Goal: Task Accomplishment & Management: Complete application form

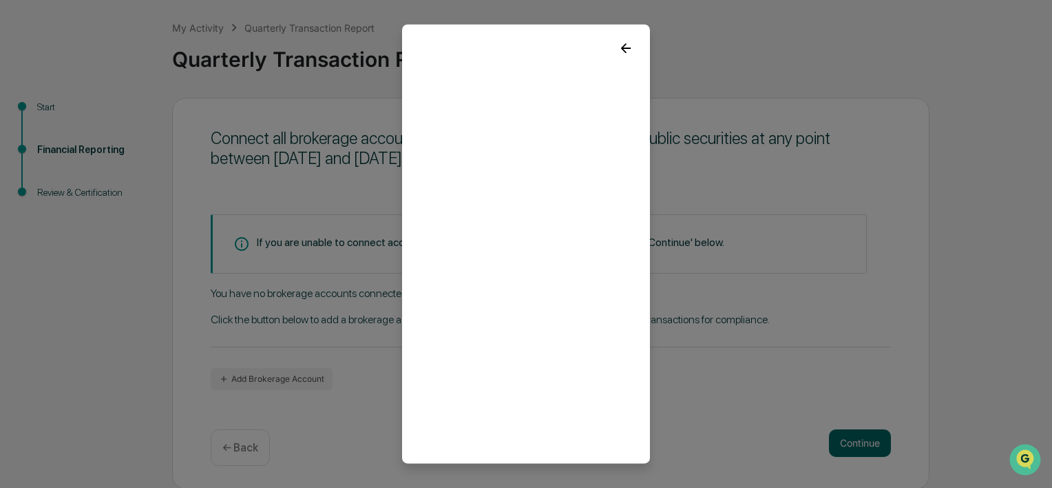
scroll to position [37, 0]
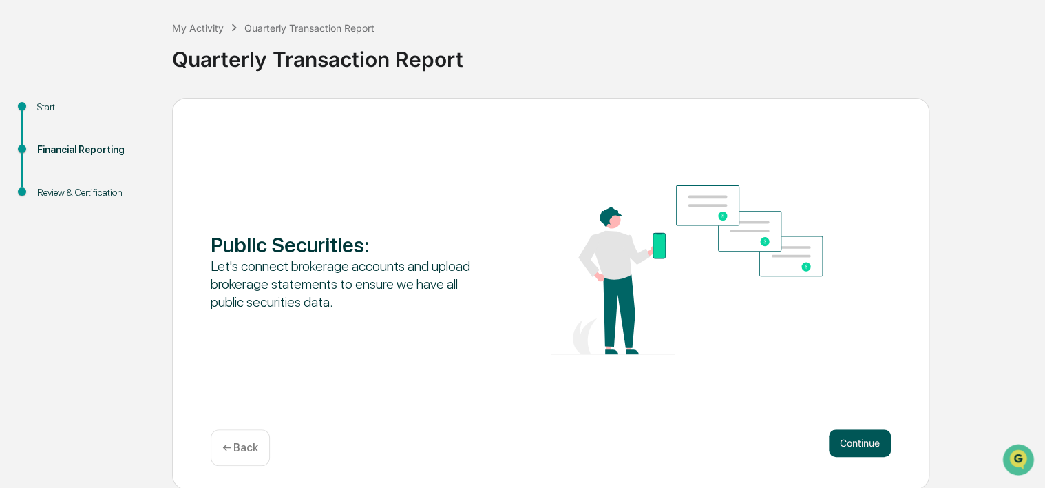
click at [865, 435] on button "Continue" at bounding box center [860, 443] width 62 height 28
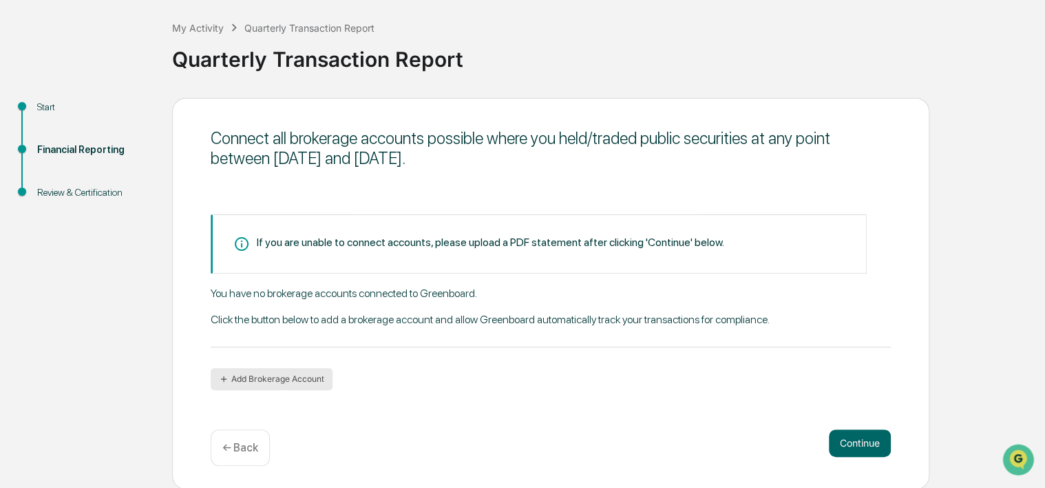
click at [248, 382] on button "Add Brokerage Account" at bounding box center [272, 379] width 122 height 22
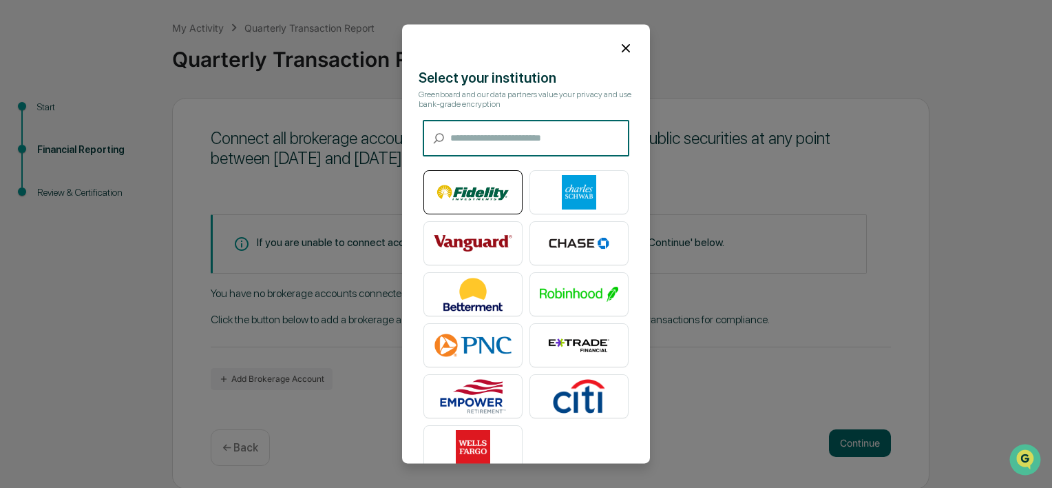
click at [434, 191] on img at bounding box center [473, 193] width 79 height 34
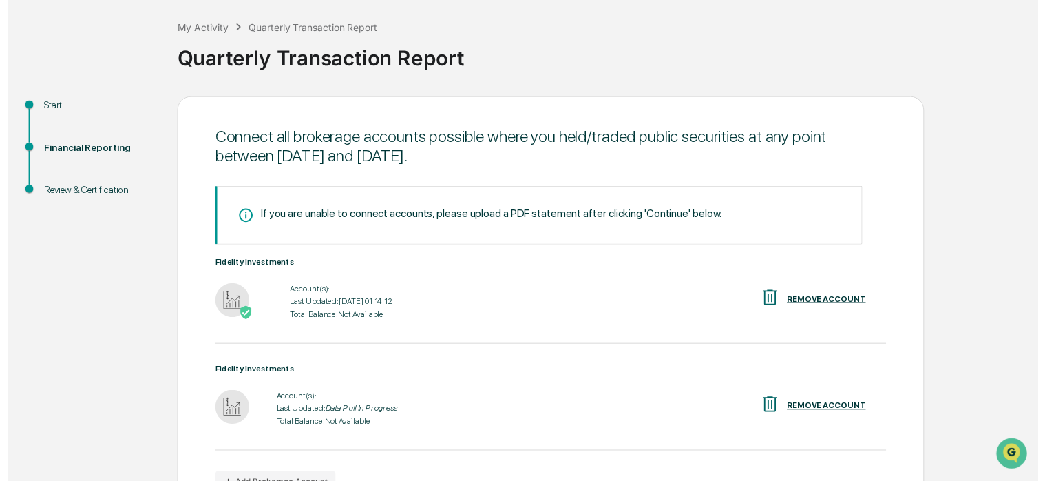
scroll to position [152, 0]
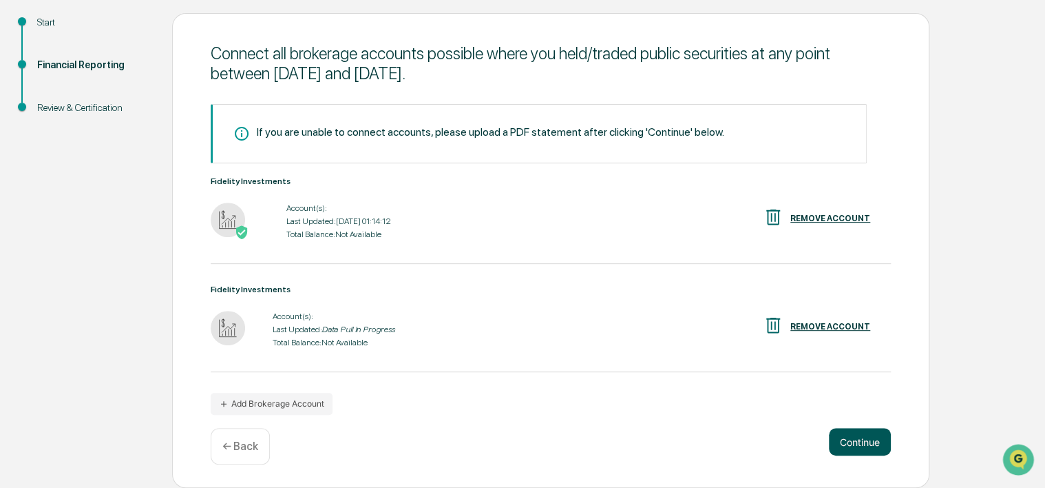
click at [868, 441] on button "Continue" at bounding box center [860, 442] width 62 height 28
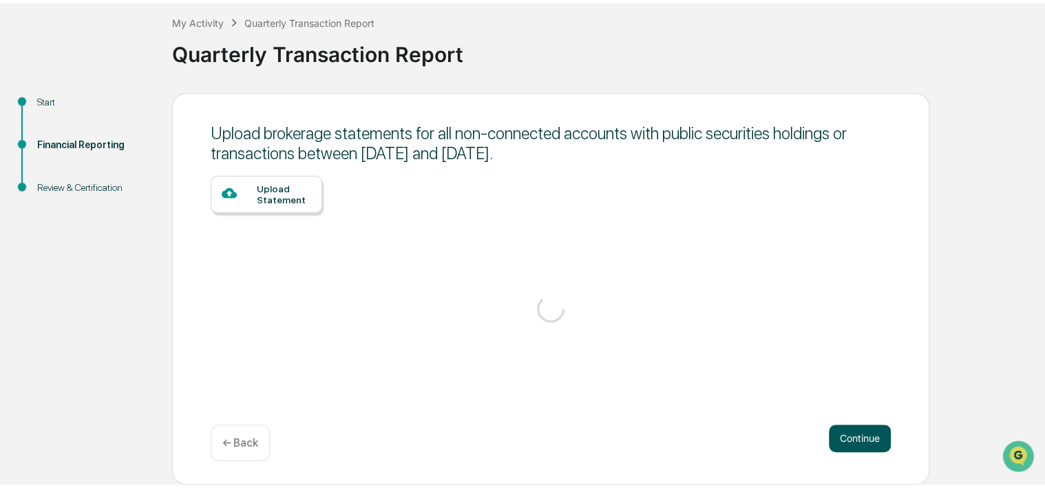
scroll to position [66, 0]
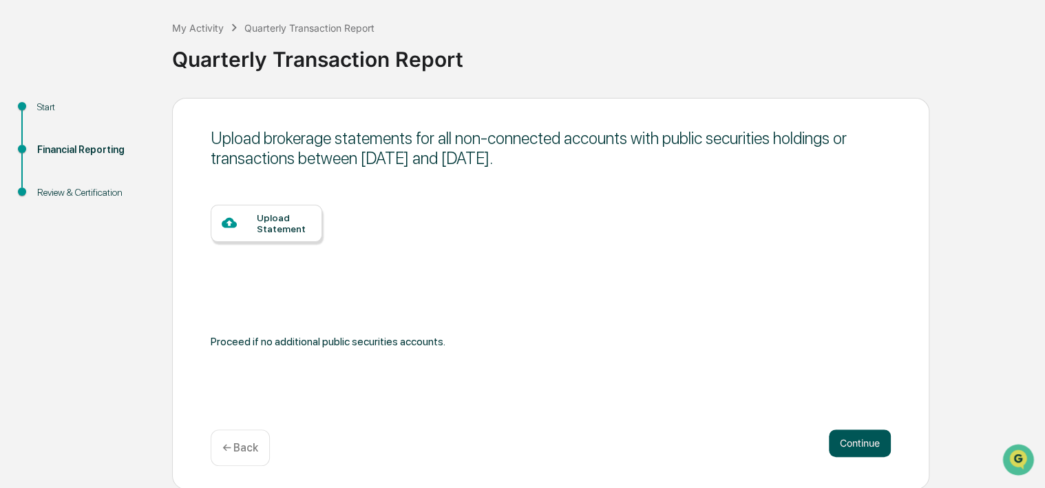
click at [868, 441] on button "Continue" at bounding box center [860, 443] width 62 height 28
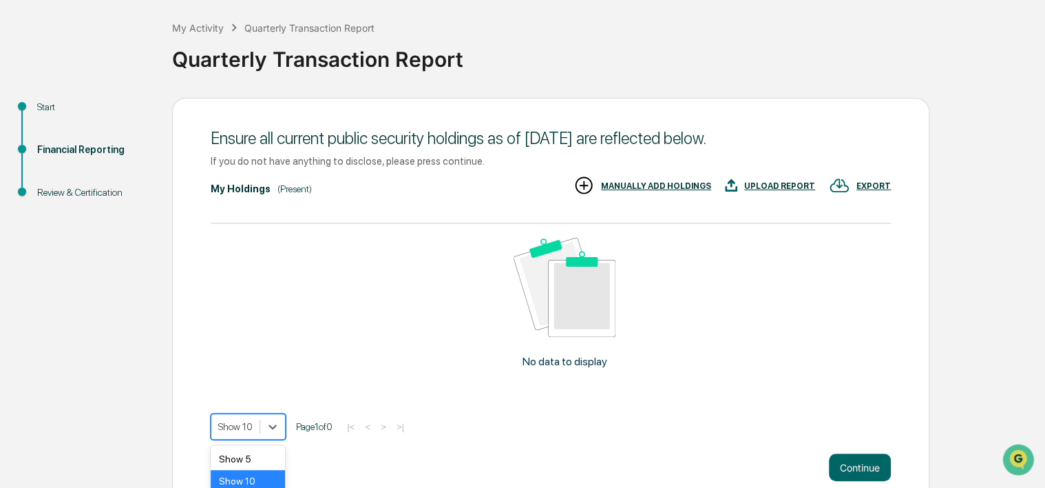
click at [258, 424] on body "Get Approval Content & Transactions Company Policies & Documents My Compliance …" at bounding box center [522, 223] width 1045 height 579
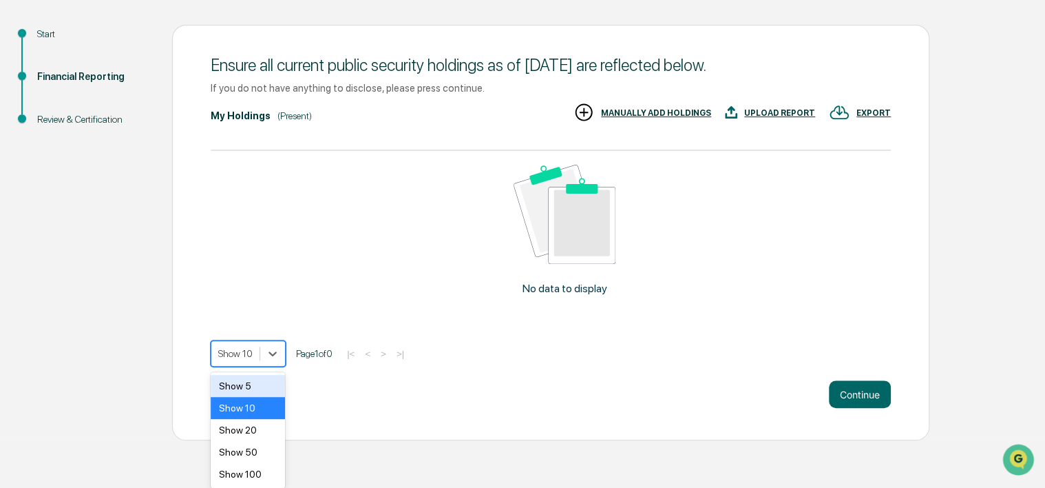
click at [251, 384] on div "Show 5" at bounding box center [248, 386] width 74 height 22
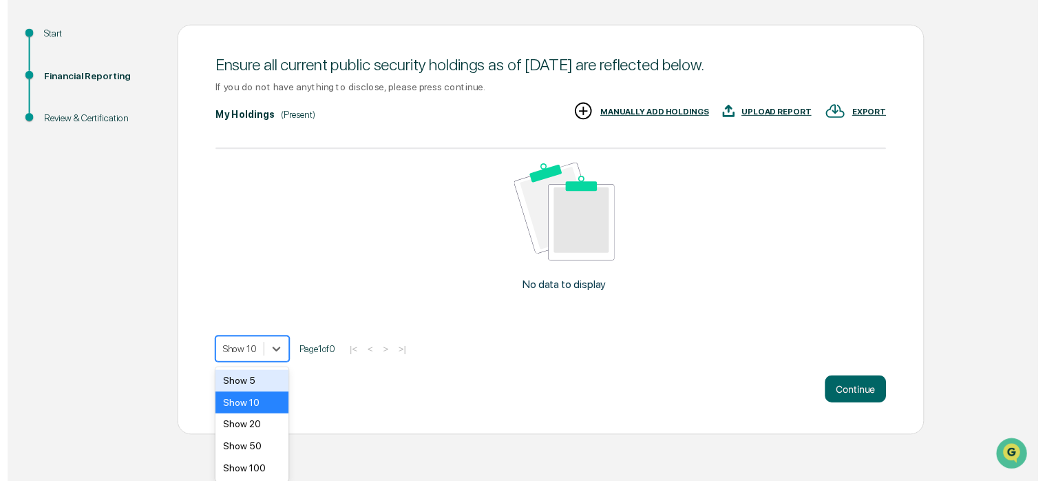
scroll to position [91, 0]
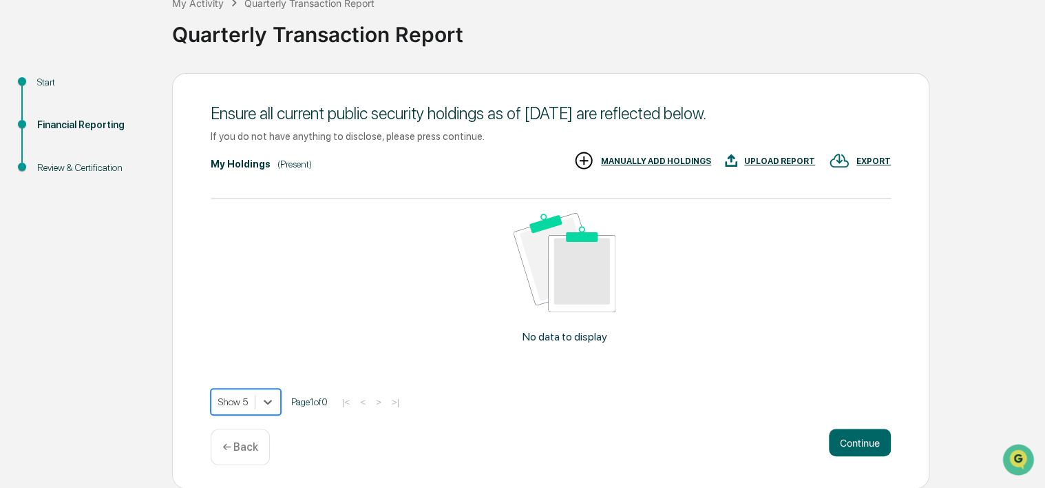
click at [250, 446] on p "← Back" at bounding box center [240, 446] width 36 height 13
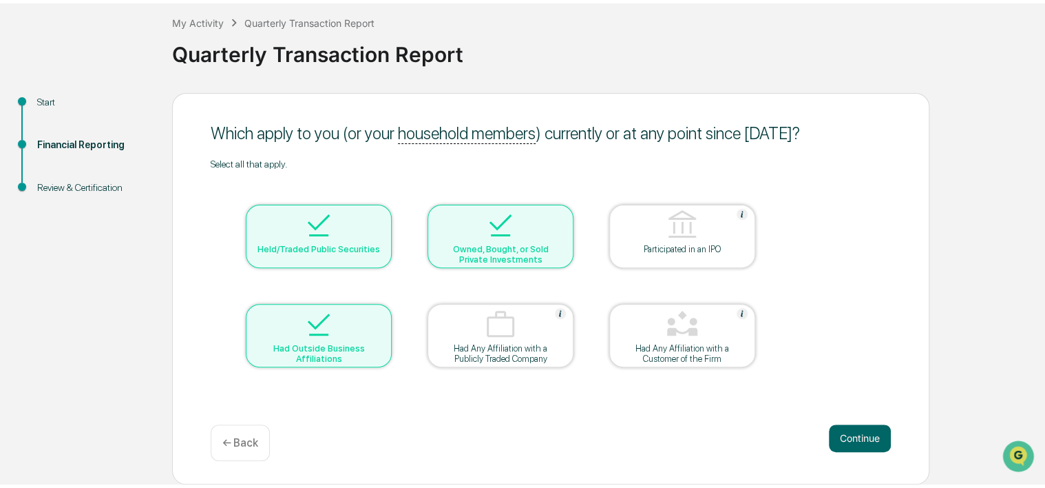
scroll to position [66, 0]
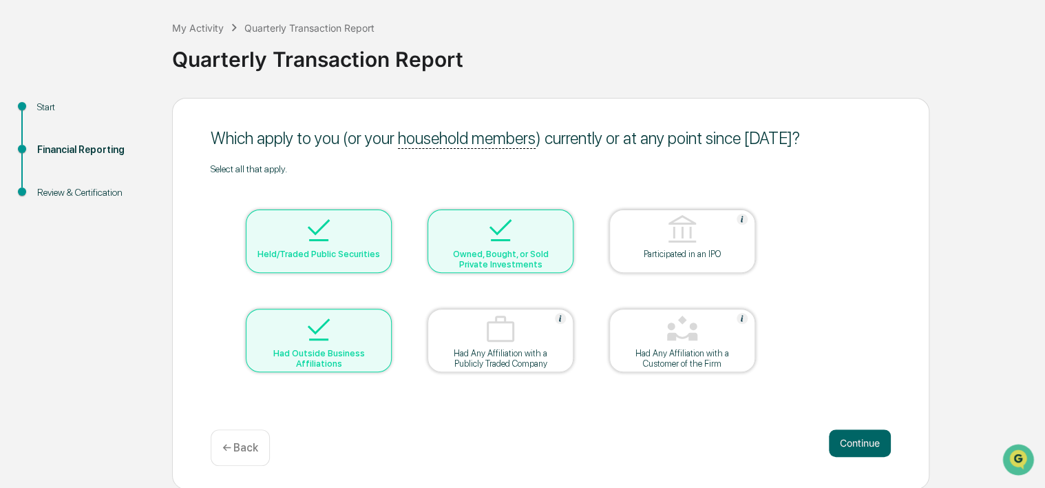
click at [250, 446] on p "← Back" at bounding box center [240, 447] width 36 height 13
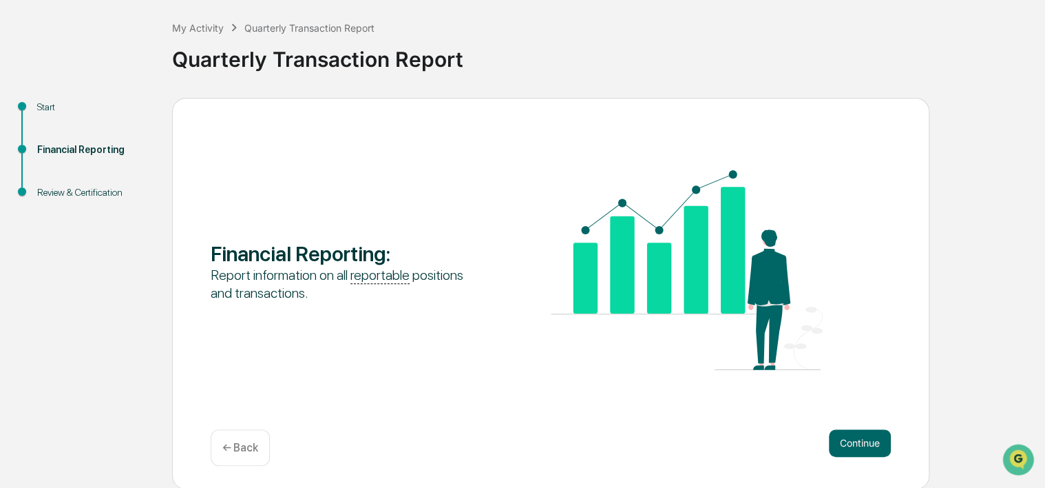
click at [230, 445] on p "← Back" at bounding box center [240, 447] width 36 height 13
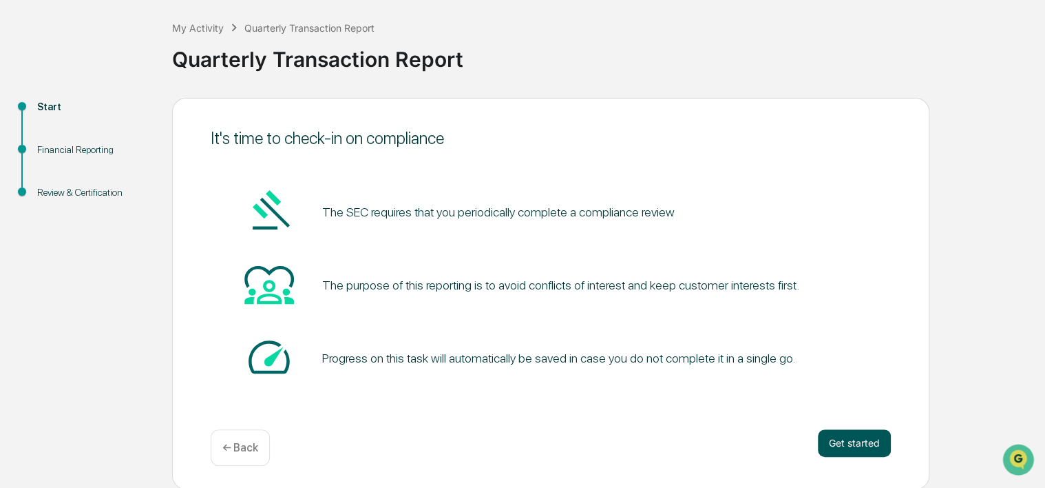
click at [844, 448] on button "Get started" at bounding box center [854, 443] width 73 height 28
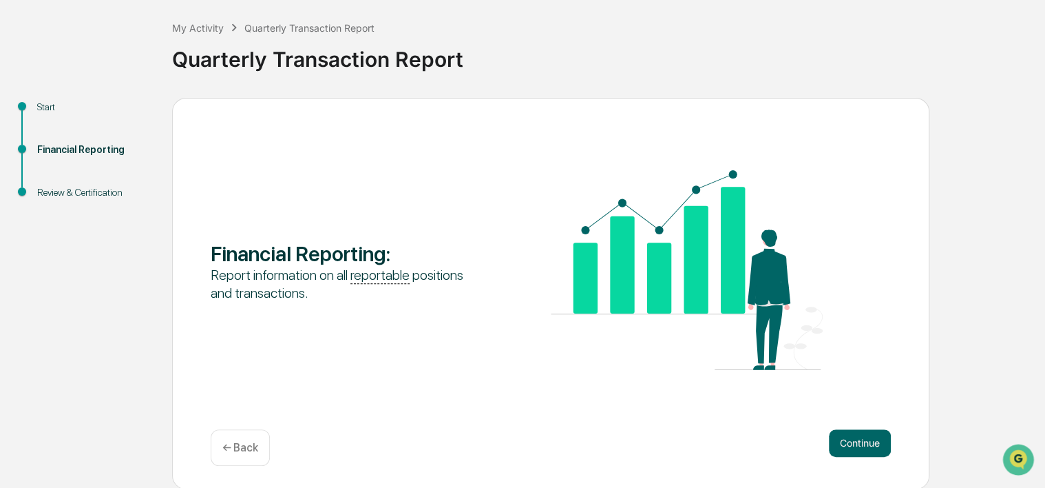
click at [844, 448] on button "Continue" at bounding box center [860, 443] width 62 height 28
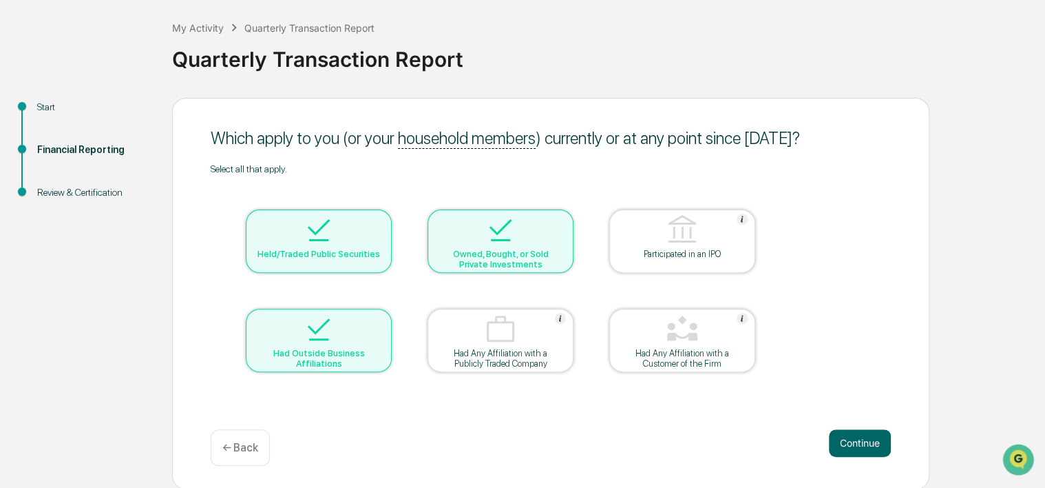
click at [844, 448] on button "Continue" at bounding box center [860, 443] width 62 height 28
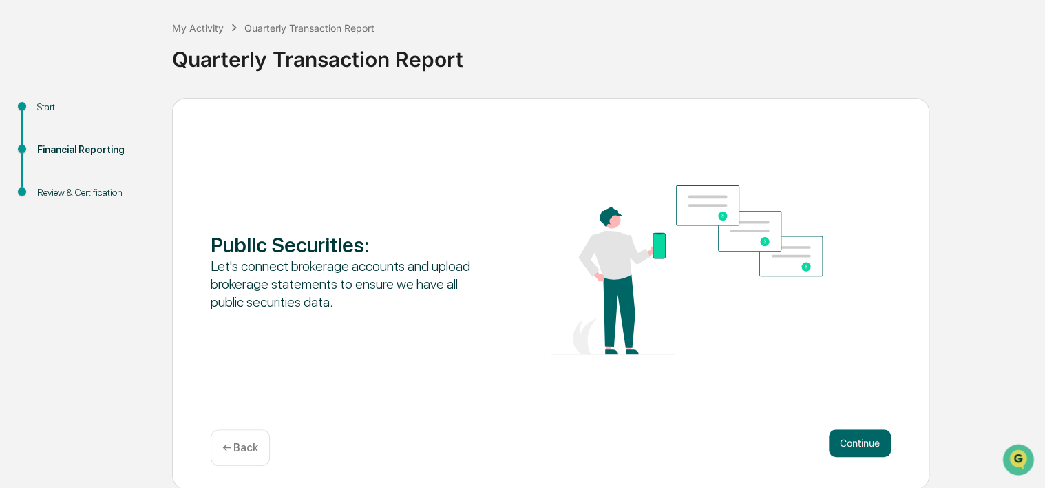
click at [844, 448] on button "Continue" at bounding box center [860, 443] width 62 height 28
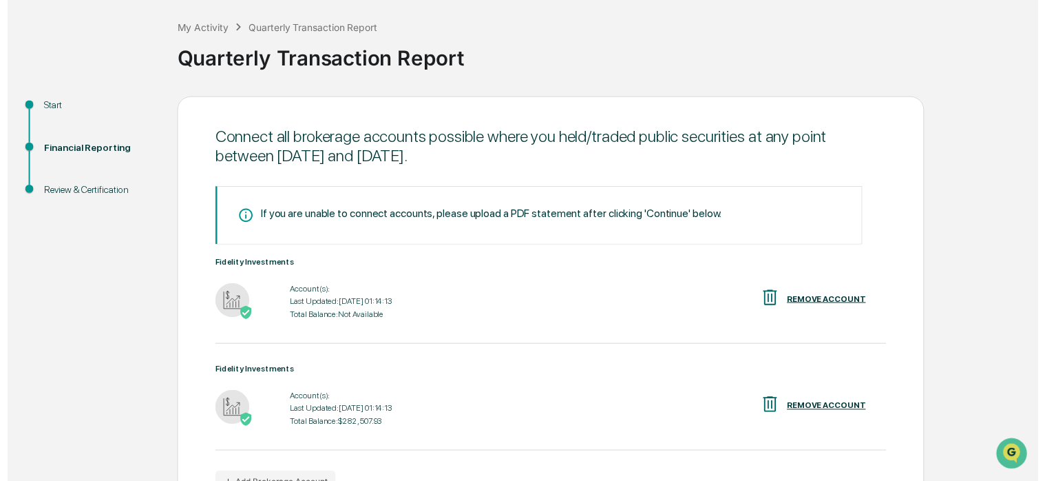
scroll to position [152, 0]
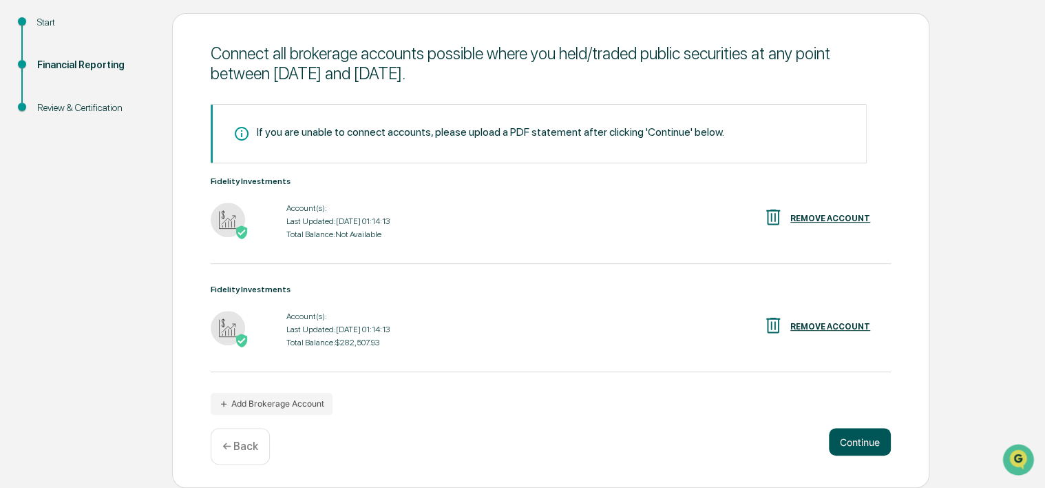
click at [840, 440] on button "Continue" at bounding box center [860, 442] width 62 height 28
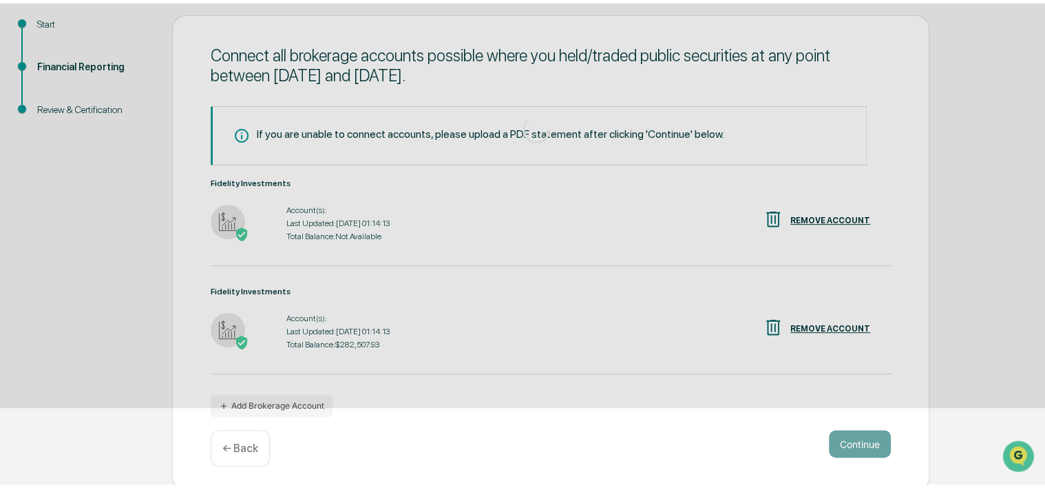
scroll to position [66, 0]
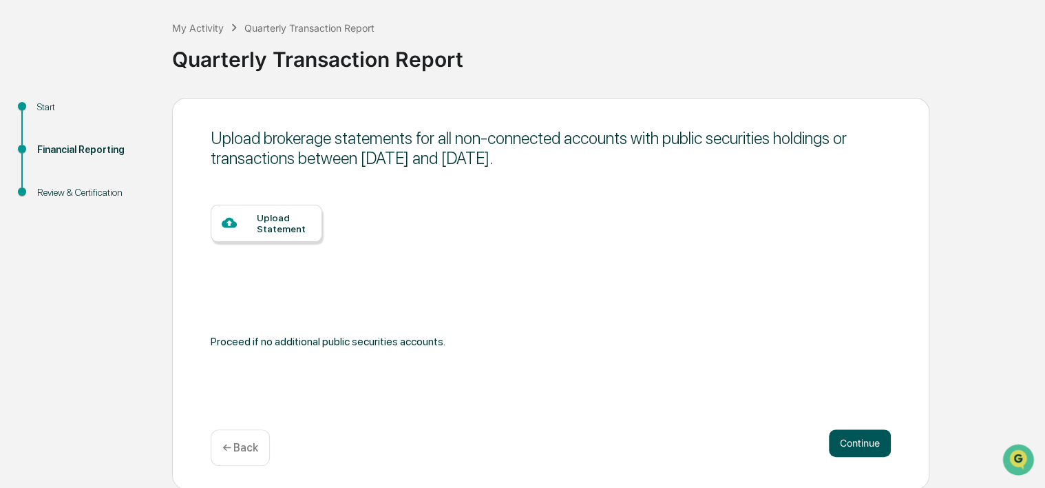
click at [840, 440] on button "Continue" at bounding box center [860, 443] width 62 height 28
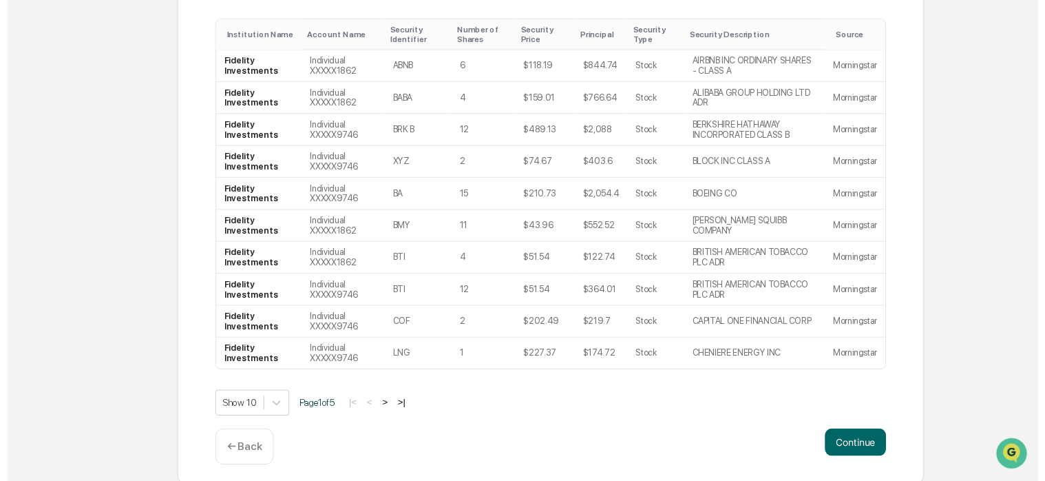
scroll to position [278, 0]
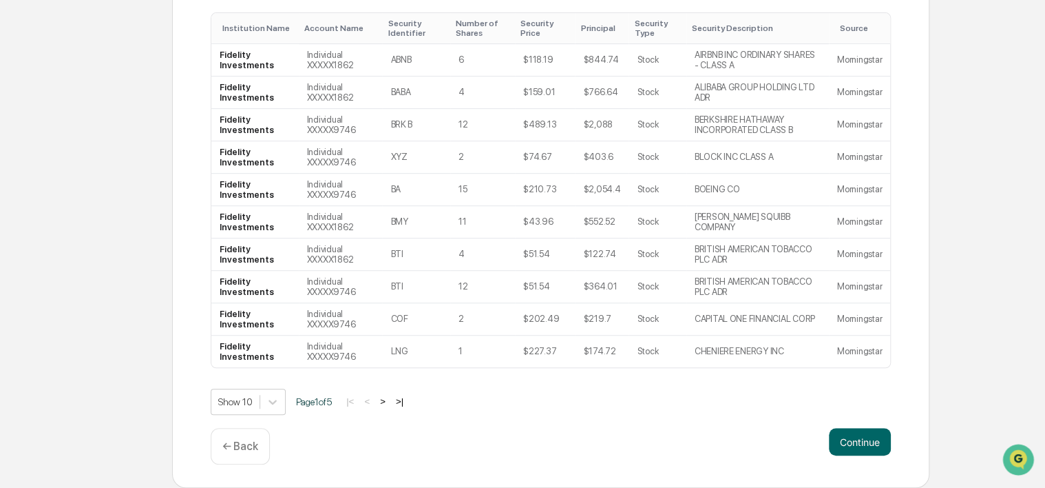
click at [833, 426] on div "Ensure all current public security holdings as of September 30, 2025 are reflec…" at bounding box center [551, 188] width 758 height 601
click at [867, 443] on button "Continue" at bounding box center [860, 442] width 62 height 28
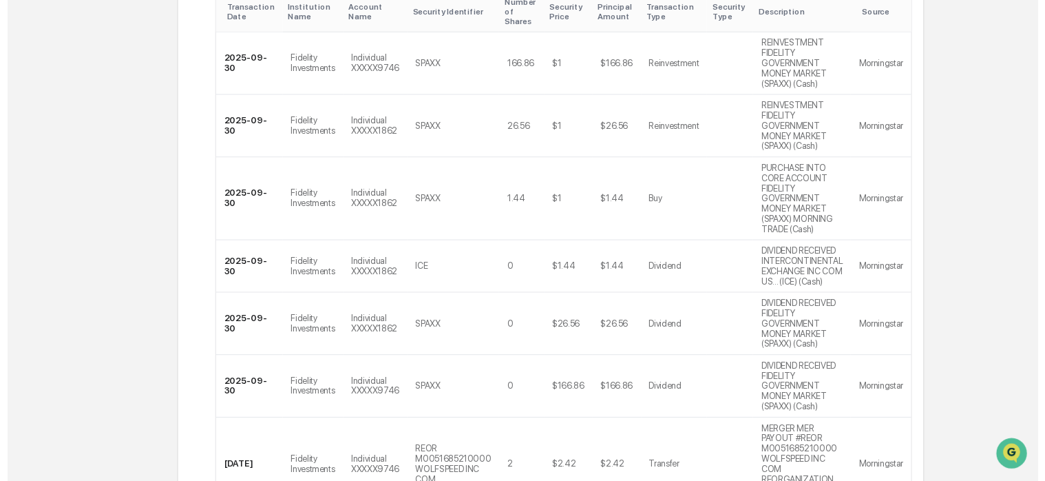
scroll to position [654, 0]
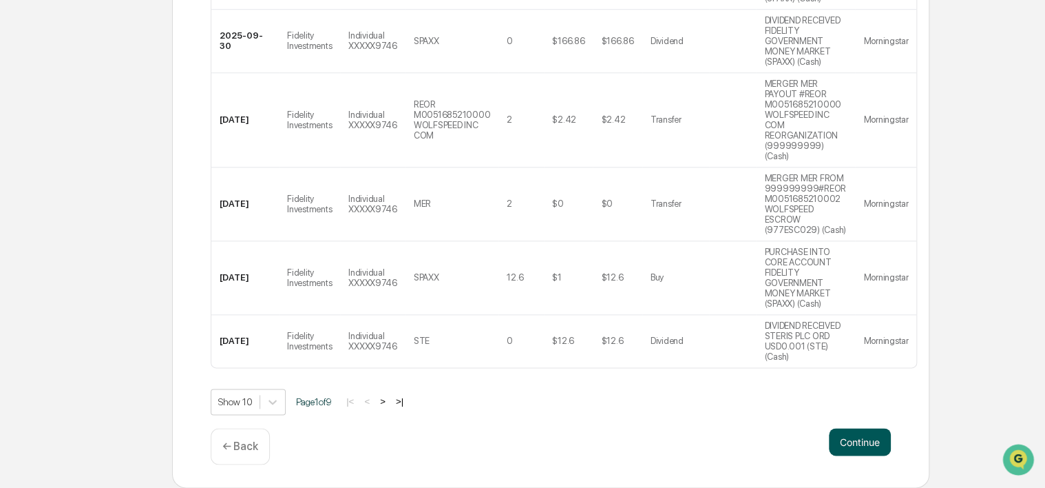
click at [851, 432] on button "Continue" at bounding box center [860, 442] width 62 height 28
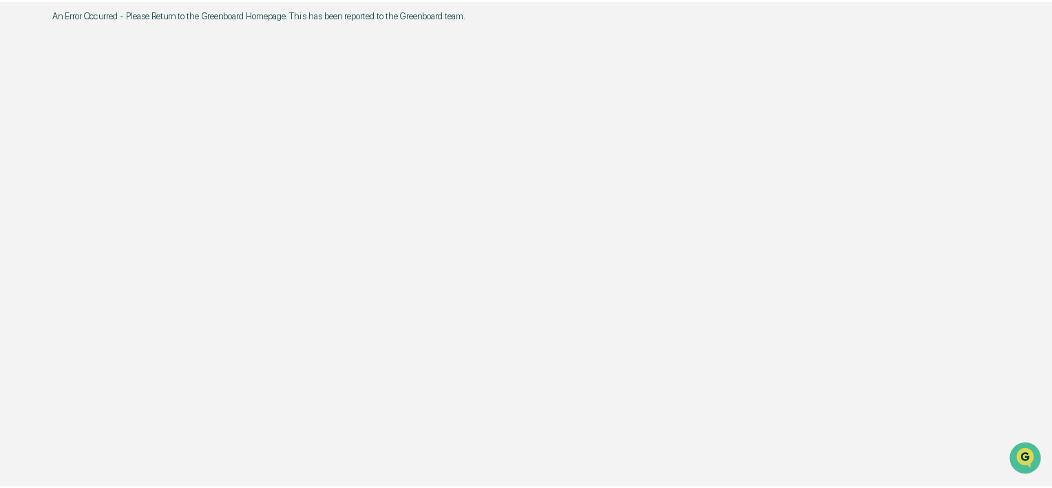
scroll to position [0, 0]
click at [292, 33] on div "An Error Occurred - Please Return to the Greenboard Homepage. This has been rep…" at bounding box center [526, 244] width 988 height 488
drag, startPoint x: 1052, startPoint y: 203, endPoint x: 1040, endPoint y: 8, distance: 195.2
click at [1040, 8] on div "An Error Occurred - Please Return to the Greenboard Homepage. This has been rep…" at bounding box center [526, 244] width 1052 height 488
